Goal: Check status: Check status

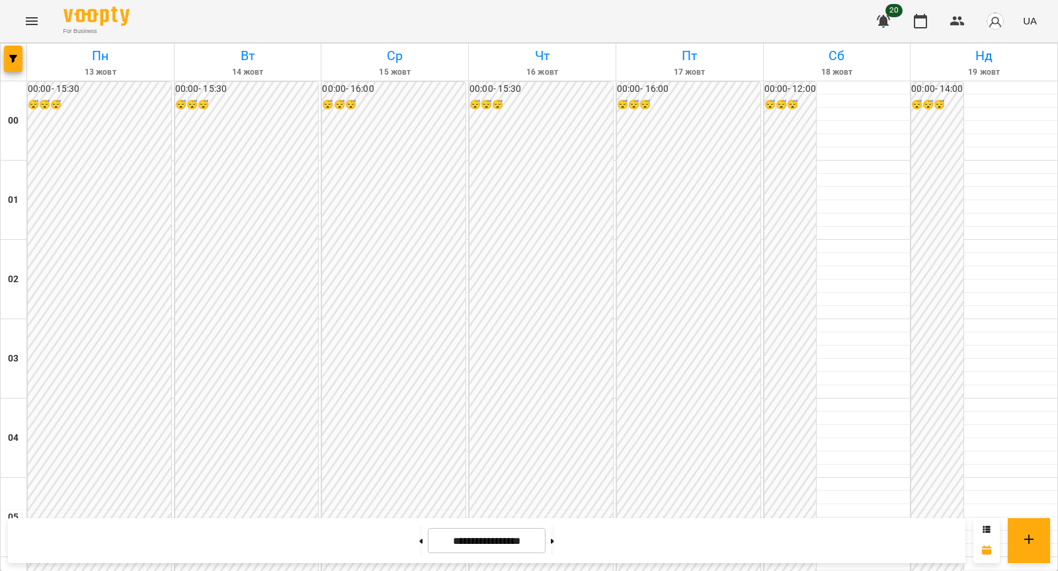
scroll to position [1139, 0]
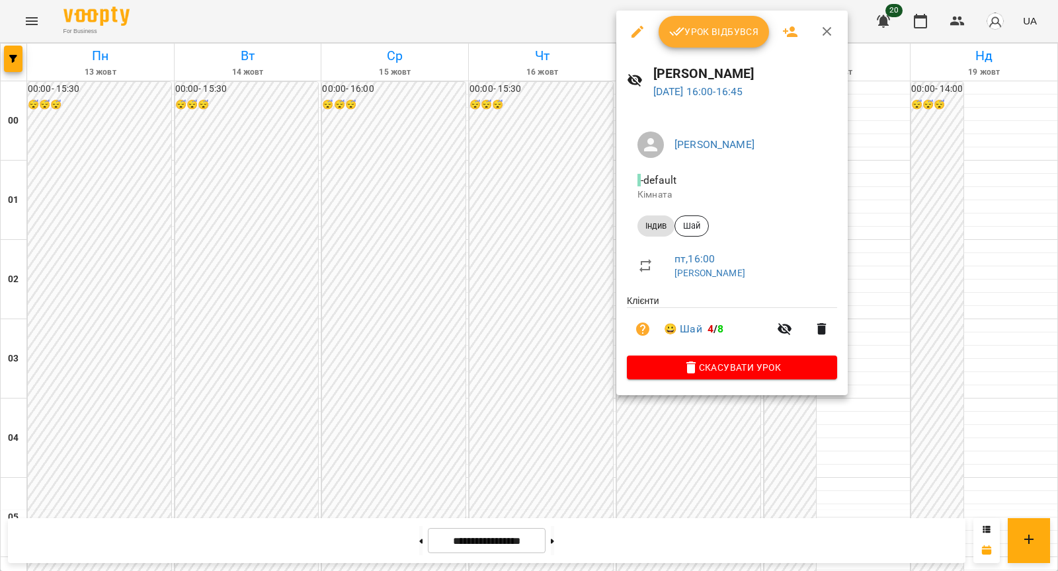
click at [552, 260] on div at bounding box center [529, 285] width 1058 height 571
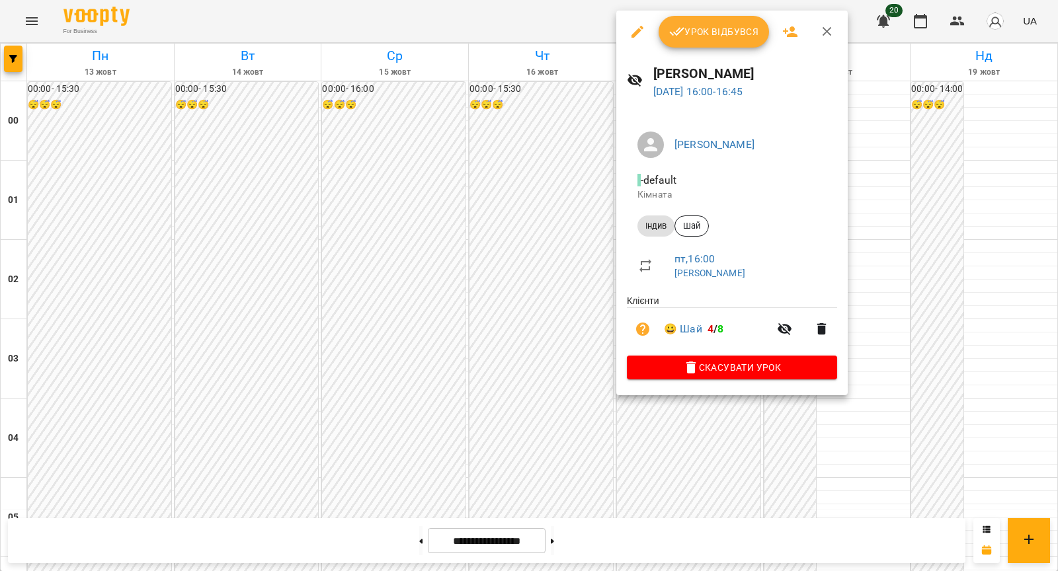
click at [273, 153] on div at bounding box center [529, 285] width 1058 height 571
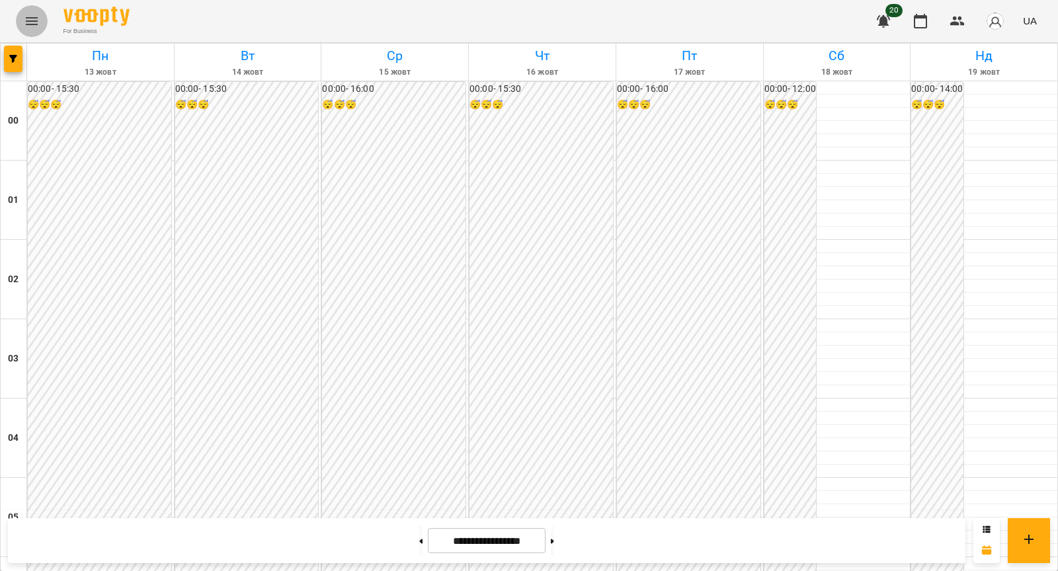
click at [30, 24] on icon "Menu" at bounding box center [32, 21] width 16 height 16
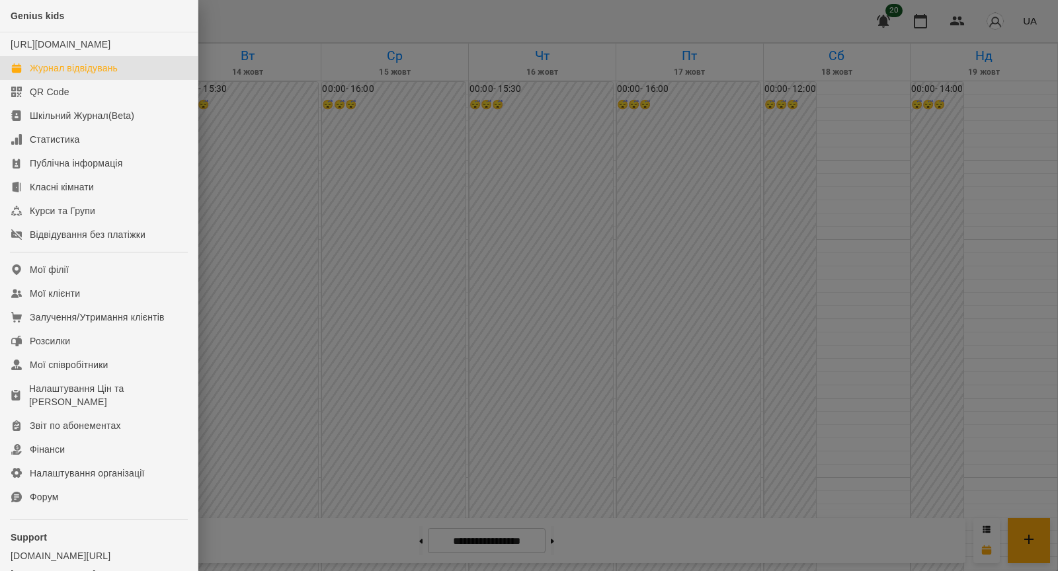
click at [282, 147] on div at bounding box center [529, 285] width 1058 height 571
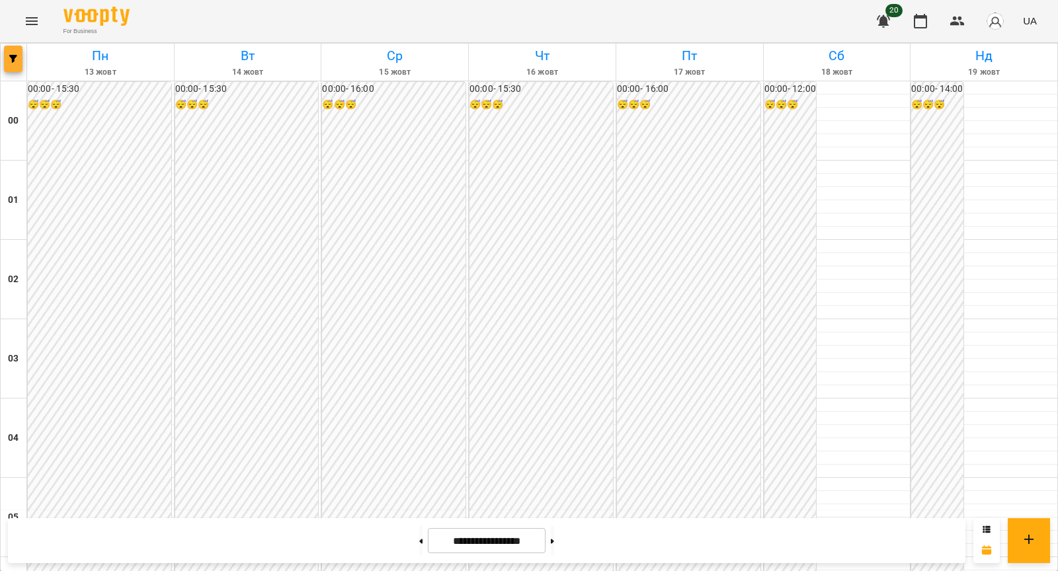
click at [14, 66] on button "button" at bounding box center [13, 59] width 19 height 26
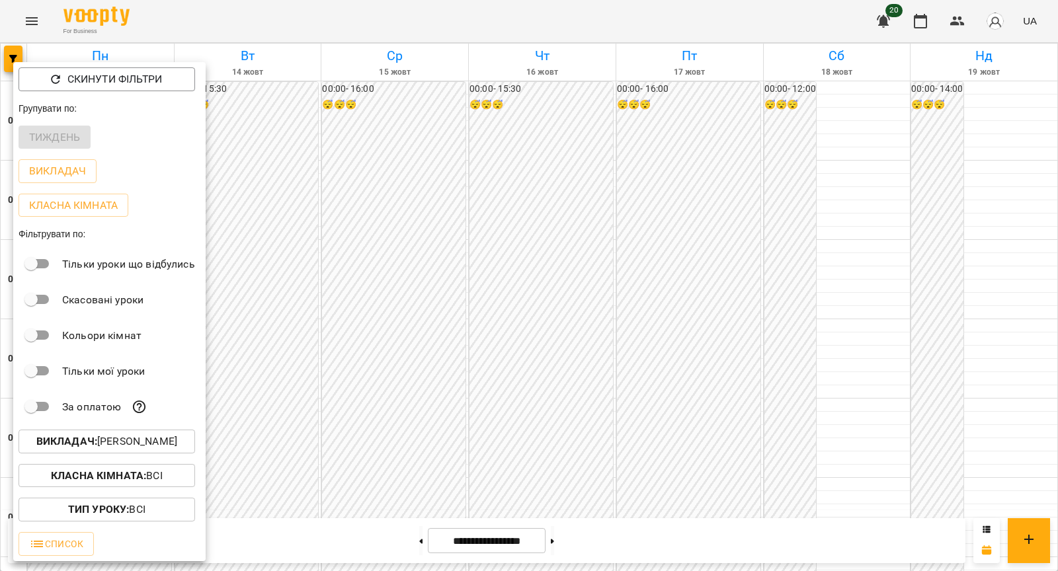
click at [121, 446] on p "Викладач : [PERSON_NAME]" at bounding box center [106, 442] width 141 height 16
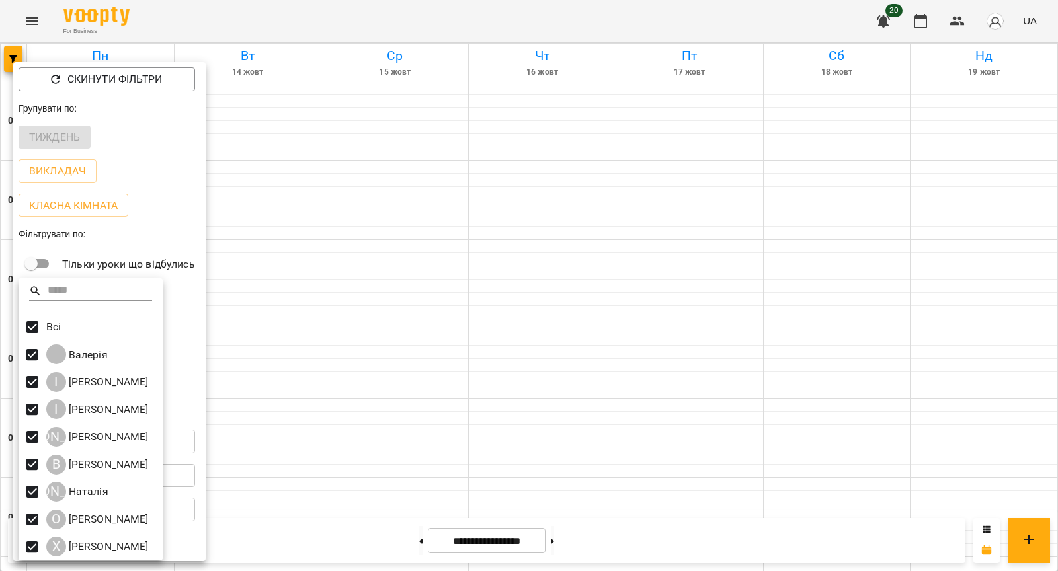
click at [457, 134] on div at bounding box center [529, 285] width 1058 height 571
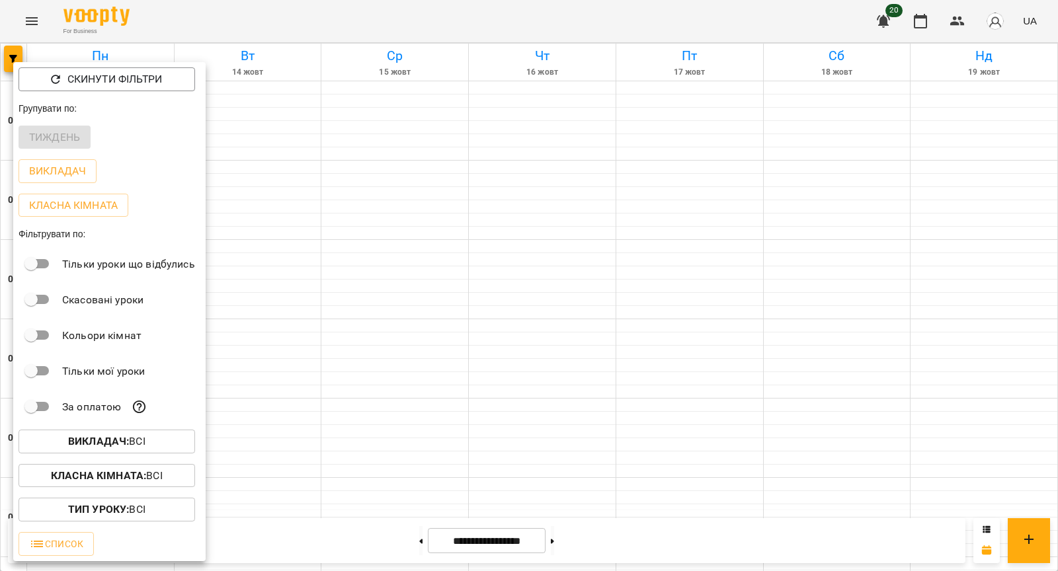
click at [439, 141] on div at bounding box center [529, 285] width 1058 height 571
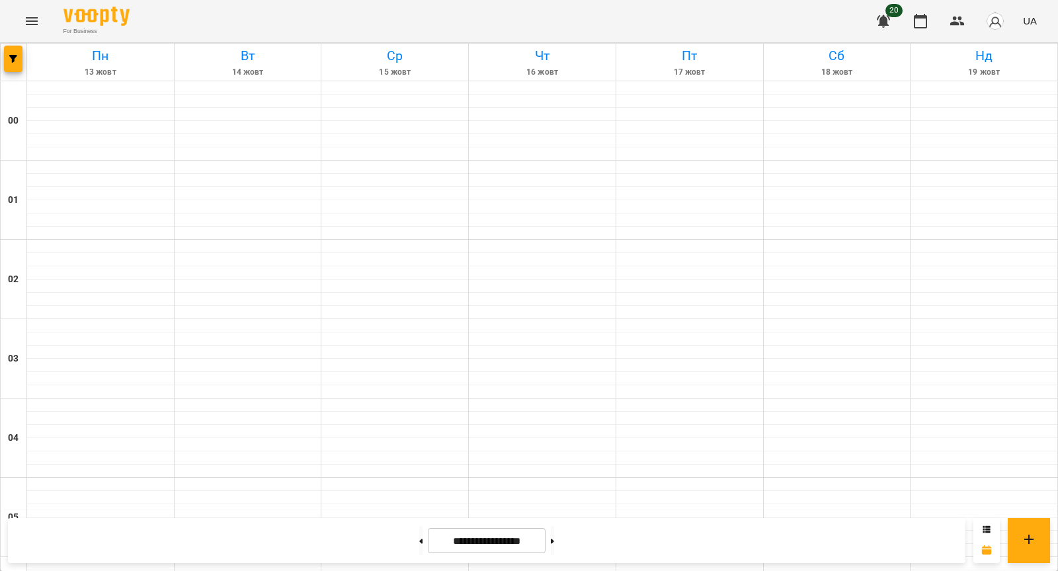
scroll to position [1230, 0]
